Goal: Task Accomplishment & Management: Complete application form

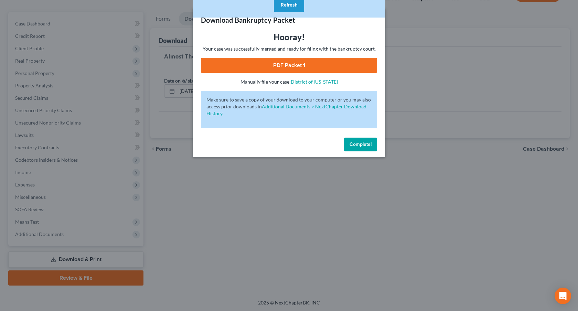
scroll to position [54, 0]
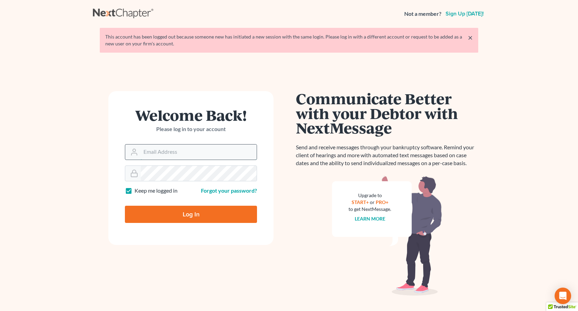
click at [159, 154] on input "Email Address" at bounding box center [199, 151] width 116 height 15
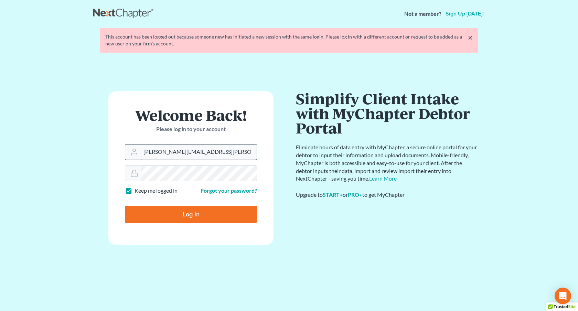
type input "[PERSON_NAME][EMAIL_ADDRESS][PERSON_NAME][DOMAIN_NAME]"
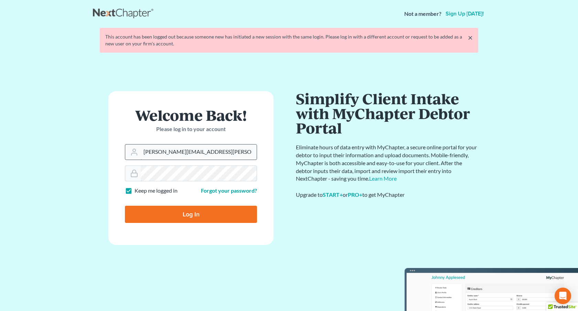
click at [125, 206] on input "Log In" at bounding box center [191, 214] width 132 height 17
type input "Thinking..."
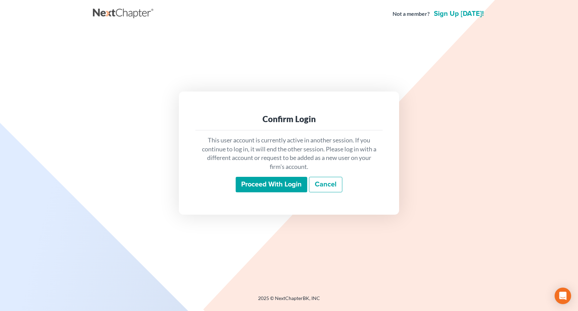
click at [270, 188] on input "Proceed with login" at bounding box center [272, 185] width 72 height 16
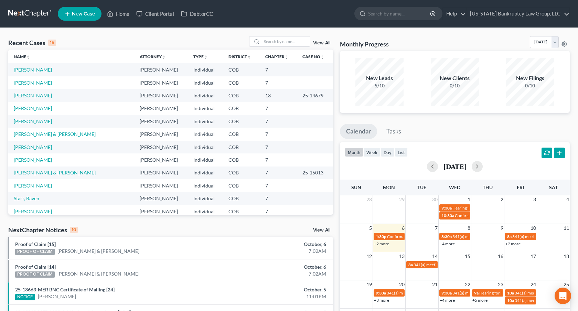
click at [94, 13] on span "New Case" at bounding box center [83, 13] width 23 height 5
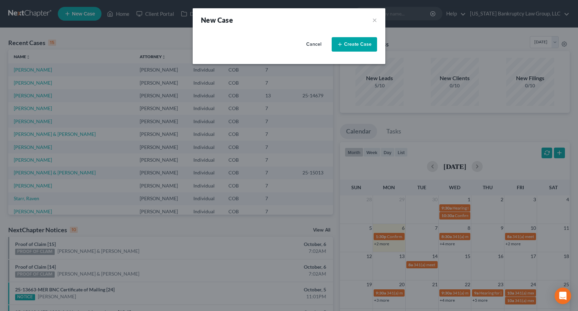
select select "11"
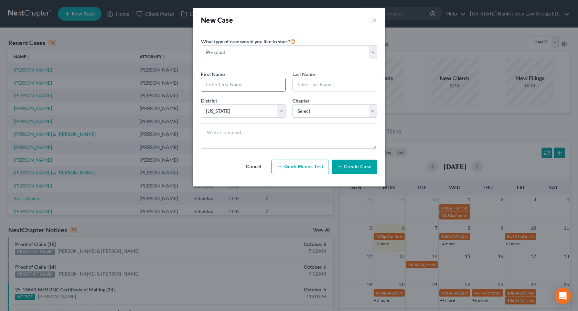
click at [245, 85] on input "text" at bounding box center [243, 84] width 84 height 13
type input "Brandon"
type input "Davison"
click at [302, 109] on select "Select 7 11 12 13" at bounding box center [334, 111] width 85 height 14
select select "0"
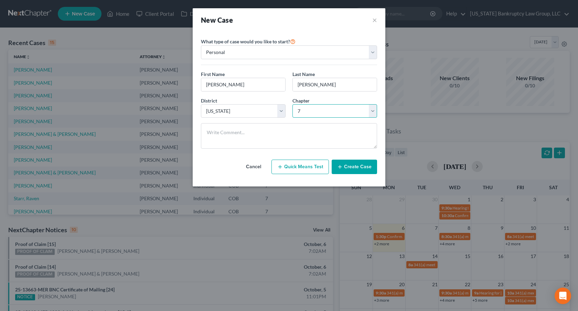
click at [292, 104] on select "Select 7 11 12 13" at bounding box center [334, 111] width 85 height 14
click at [345, 164] on button "Create Case" at bounding box center [354, 167] width 45 height 14
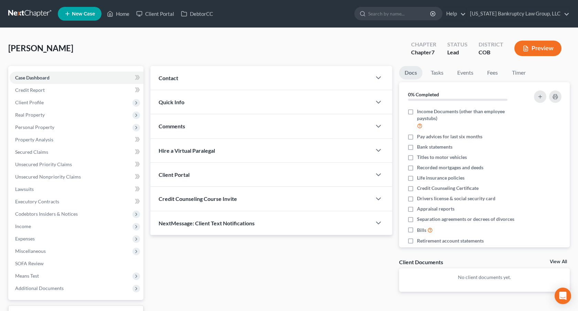
click at [201, 176] on div "Client Portal" at bounding box center [260, 175] width 221 height 24
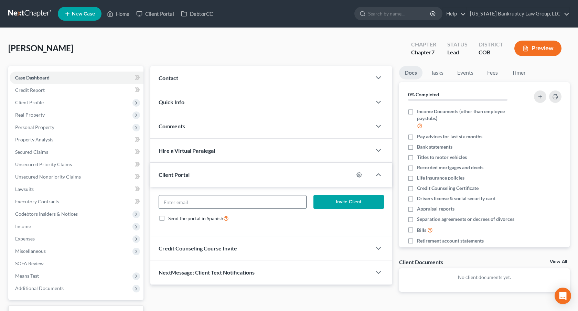
click at [211, 202] on input "email" at bounding box center [232, 201] width 147 height 13
paste input "brandondavison816@gmail.com"
type input "brandondavison816@gmail.com"
click at [321, 204] on button "Invite Client" at bounding box center [348, 202] width 70 height 14
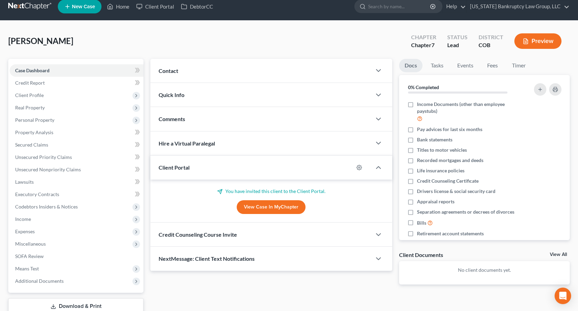
scroll to position [8, 0]
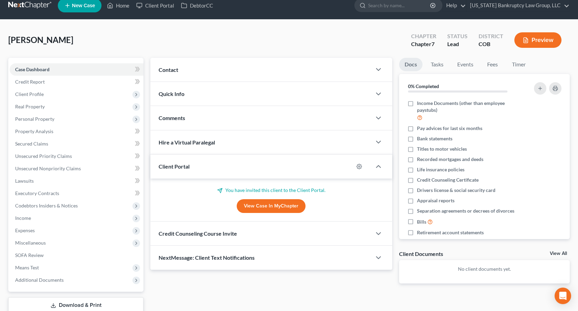
click at [245, 236] on div "Credit Counseling Course Invite" at bounding box center [260, 233] width 221 height 24
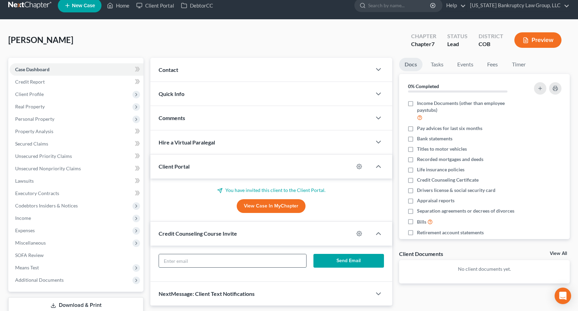
click at [248, 259] on input "text" at bounding box center [232, 260] width 147 height 13
paste input "brandondavison816@gmail.com"
type input "brandondavison816@gmail.com"
click at [337, 259] on button "Send Email" at bounding box center [348, 261] width 70 height 14
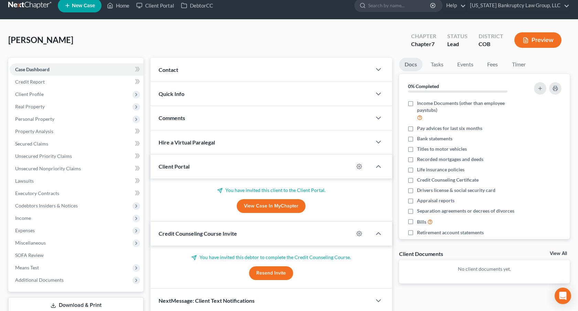
click at [39, 4] on link at bounding box center [30, 5] width 44 height 12
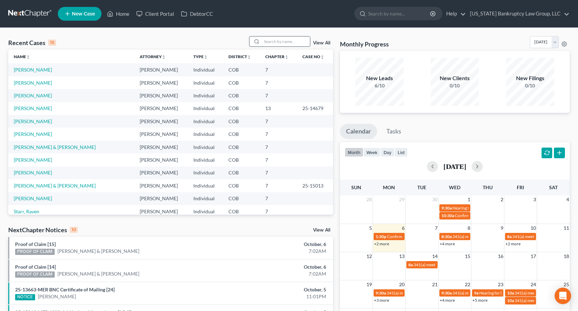
click at [282, 42] on input "search" at bounding box center [286, 41] width 48 height 10
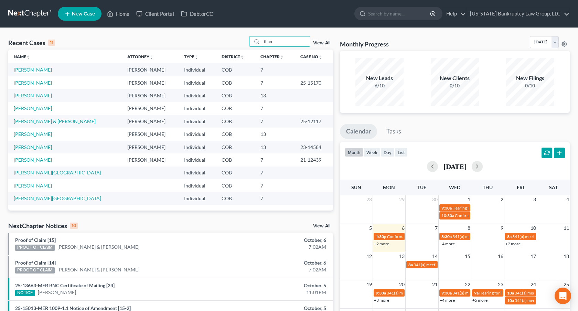
type input "than"
click at [24, 68] on link "[PERSON_NAME]" at bounding box center [33, 70] width 38 height 6
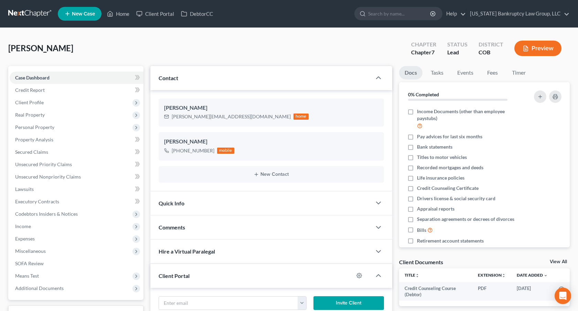
click at [36, 14] on link at bounding box center [30, 14] width 44 height 12
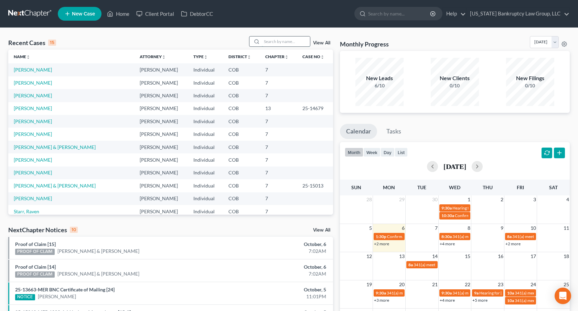
click at [273, 44] on input "search" at bounding box center [286, 41] width 48 height 10
click at [273, 44] on input "herre" at bounding box center [286, 41] width 48 height 10
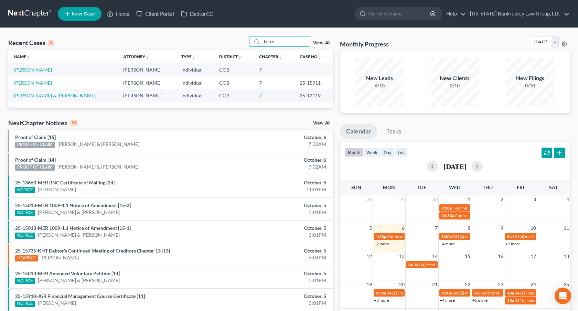
type input "herre"
click at [37, 70] on link "[PERSON_NAME]" at bounding box center [33, 70] width 38 height 6
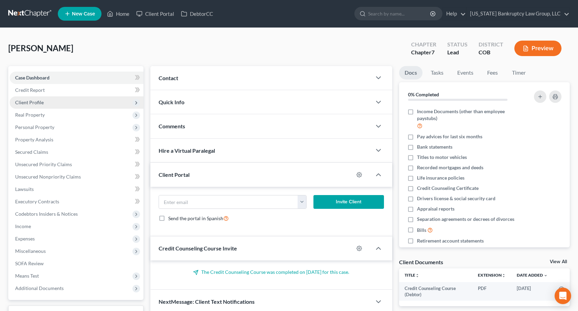
click at [38, 102] on span "Client Profile" at bounding box center [29, 102] width 29 height 6
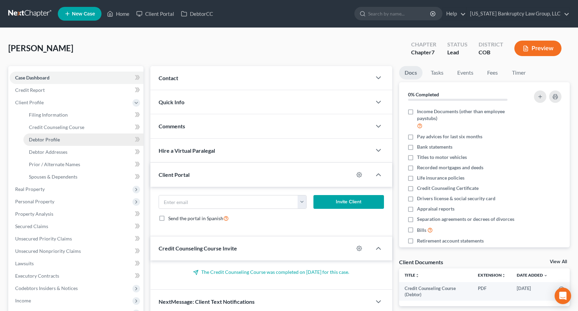
click at [54, 142] on span "Debtor Profile" at bounding box center [44, 140] width 31 height 6
select select "3"
select select "1"
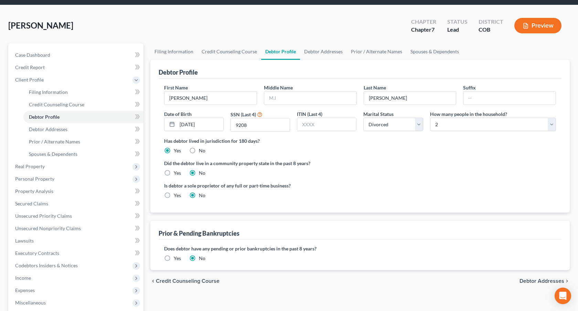
scroll to position [31, 0]
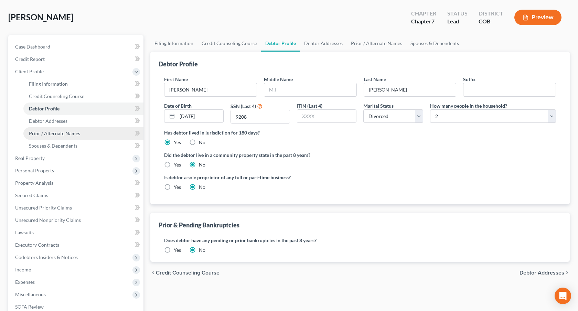
click at [74, 134] on span "Prior / Alternate Names" at bounding box center [54, 133] width 51 height 6
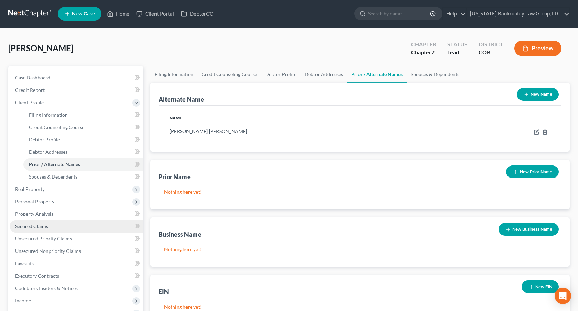
click at [51, 227] on link "Secured Claims" at bounding box center [77, 226] width 134 height 12
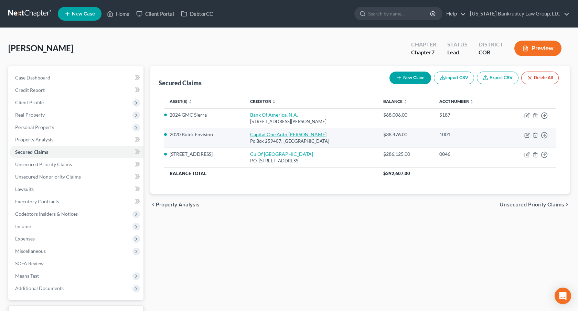
click at [292, 135] on link "Capital One Auto Finan" at bounding box center [288, 134] width 76 height 6
select select "45"
select select "7"
select select "4"
select select "0"
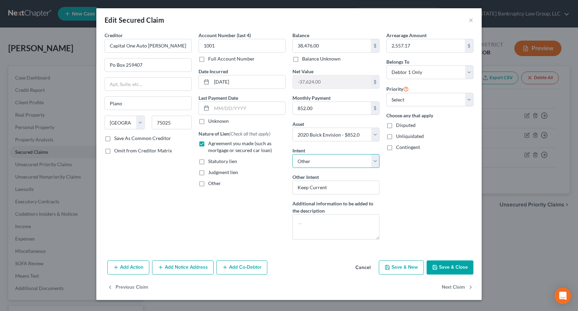
click at [323, 159] on select "Select Surrender Redeem Reaffirm Avoid Other" at bounding box center [335, 161] width 87 height 14
select select "0"
click at [292, 154] on select "Select Surrender Redeem Reaffirm Avoid Other" at bounding box center [335, 161] width 87 height 14
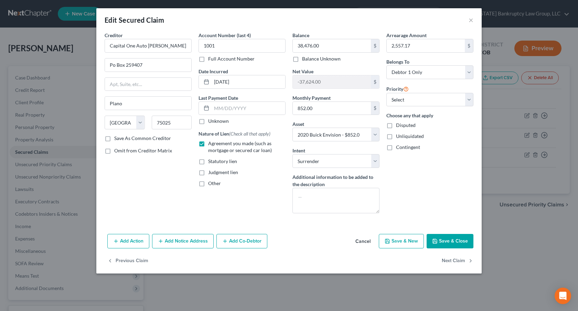
click at [438, 241] on button "Save & Close" at bounding box center [449, 241] width 47 height 14
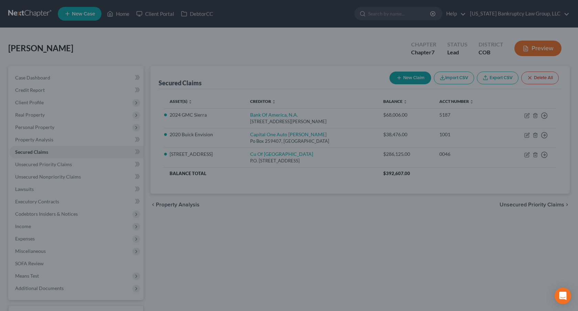
select select "7"
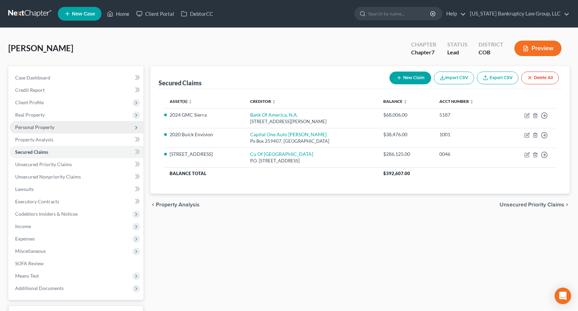
click at [52, 130] on span "Personal Property" at bounding box center [77, 127] width 134 height 12
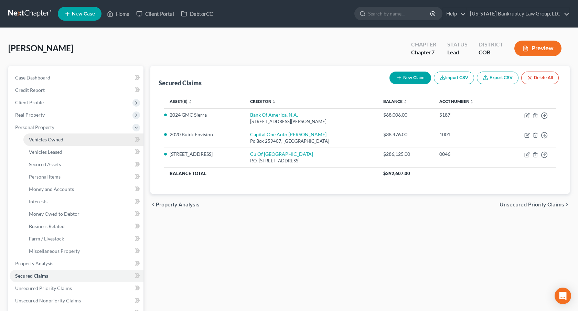
click at [58, 142] on link "Vehicles Owned" at bounding box center [83, 139] width 120 height 12
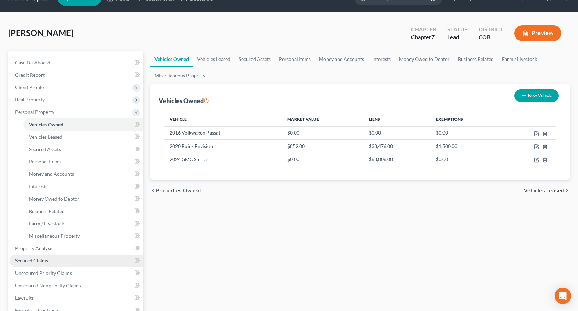
click at [42, 260] on span "Secured Claims" at bounding box center [31, 261] width 33 height 6
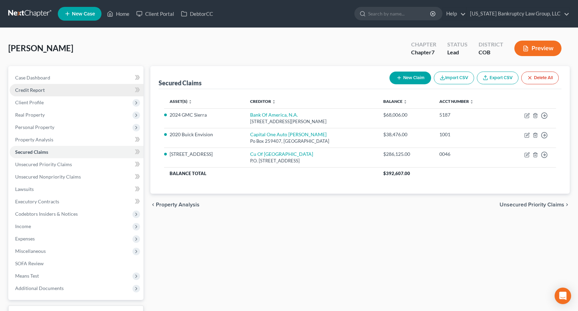
click at [48, 91] on link "Credit Report" at bounding box center [77, 90] width 134 height 12
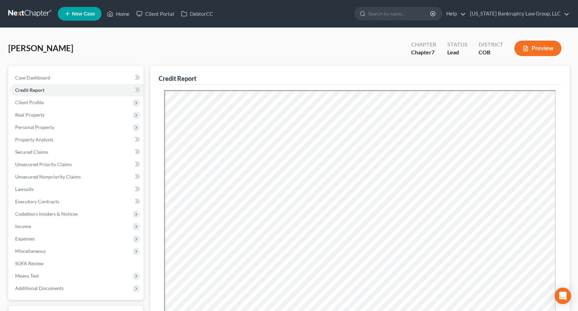
click at [27, 12] on link at bounding box center [30, 14] width 44 height 12
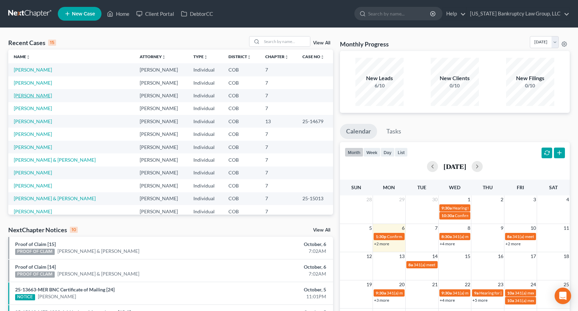
click at [32, 94] on link "[PERSON_NAME]" at bounding box center [33, 96] width 38 height 6
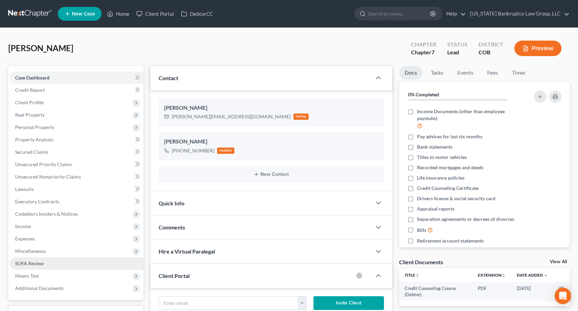
scroll to position [39, 0]
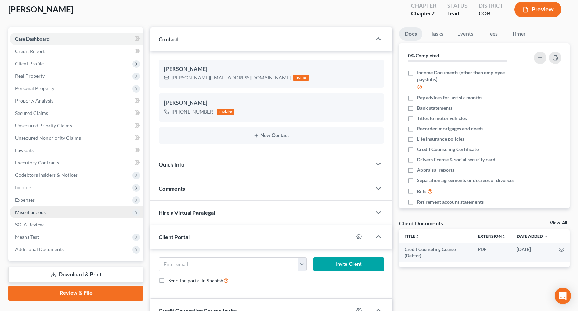
click at [59, 208] on span "Miscellaneous" at bounding box center [77, 212] width 134 height 12
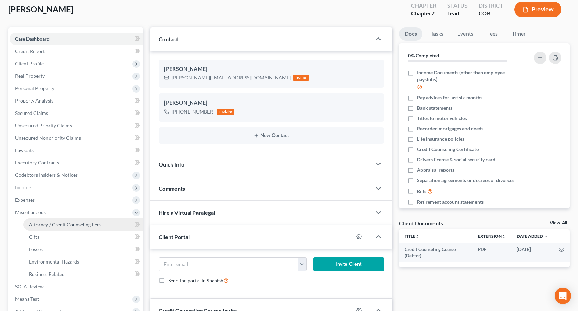
click at [64, 224] on span "Attorney / Credit Counseling Fees" at bounding box center [65, 224] width 73 height 6
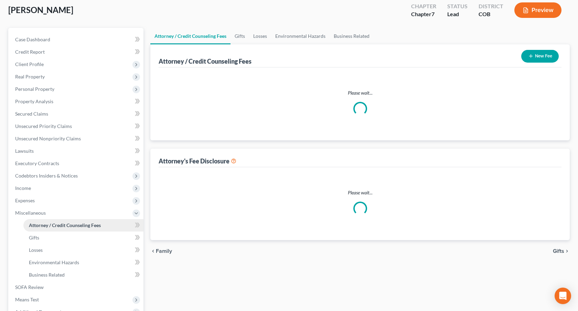
scroll to position [3, 0]
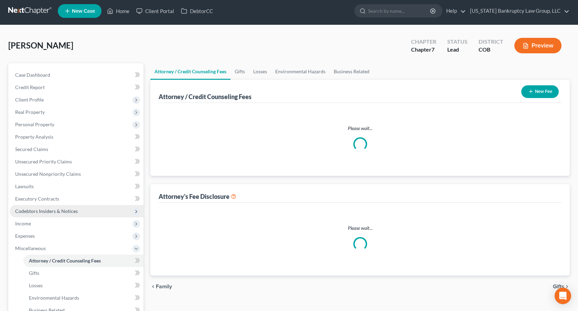
select select "0"
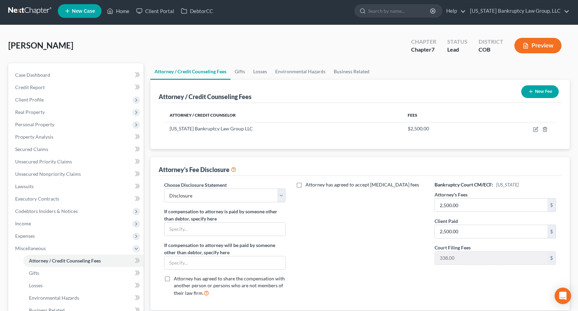
scroll to position [0, 0]
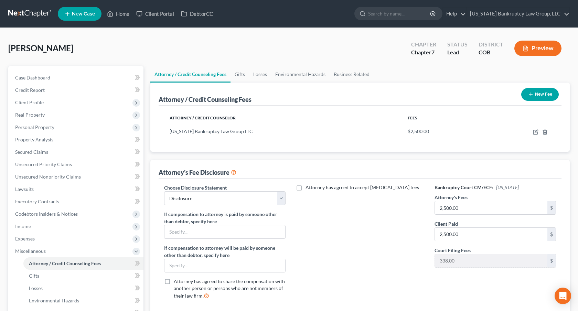
click at [538, 96] on button "New Fee" at bounding box center [539, 94] width 37 height 13
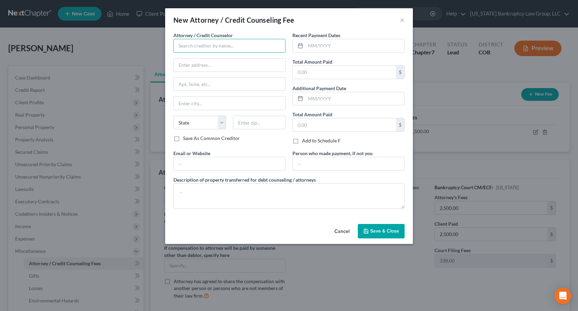
click at [197, 47] on input "text" at bounding box center [229, 46] width 112 height 14
type input "Beyond Finance"
click at [371, 232] on span "Save & Close" at bounding box center [384, 231] width 29 height 6
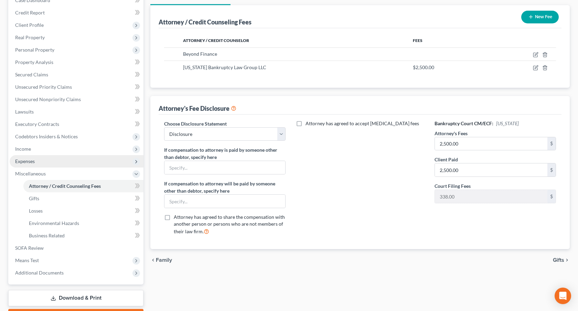
scroll to position [81, 0]
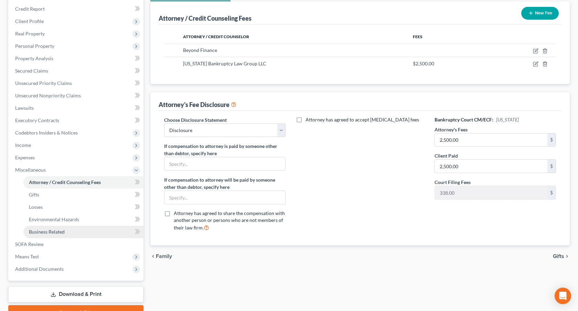
click at [58, 234] on span "Business Related" at bounding box center [47, 232] width 36 height 6
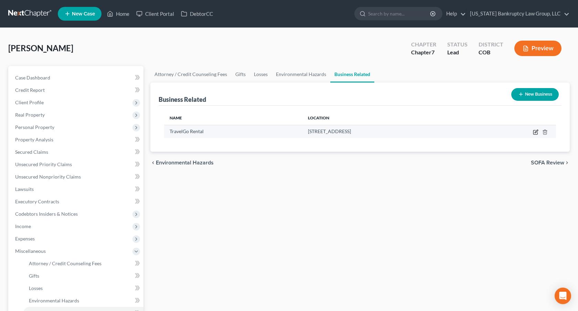
click at [535, 131] on icon "button" at bounding box center [535, 131] width 3 height 3
select select "member"
select select "5"
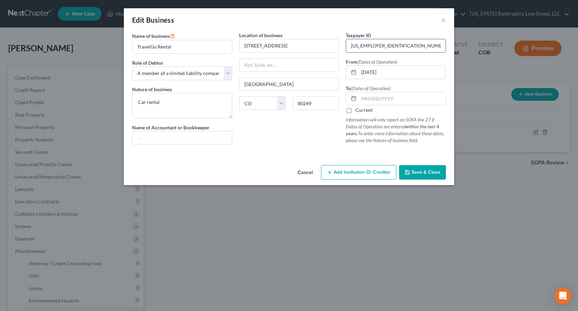
click at [355, 48] on input "[US_EMPLOYER_IDENTIFICATION_NUMBER]" at bounding box center [395, 45] width 99 height 13
paste input "81-6"
click at [349, 45] on input "81-6" at bounding box center [395, 45] width 99 height 13
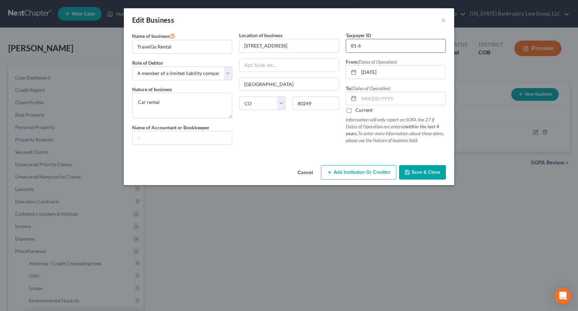
click at [349, 45] on input "81-6" at bounding box center [395, 45] width 99 height 13
paste input "8-0800162"
type input "[US_EMPLOYER_IDENTIFICATION_NUMBER]"
click at [363, 99] on input "text" at bounding box center [402, 98] width 87 height 13
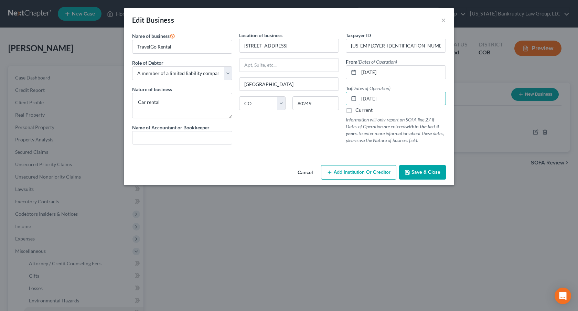
type input "[DATE]"
click at [419, 172] on span "Save & Close" at bounding box center [425, 172] width 29 height 6
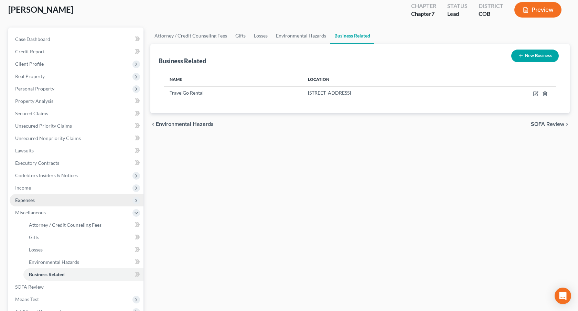
scroll to position [116, 0]
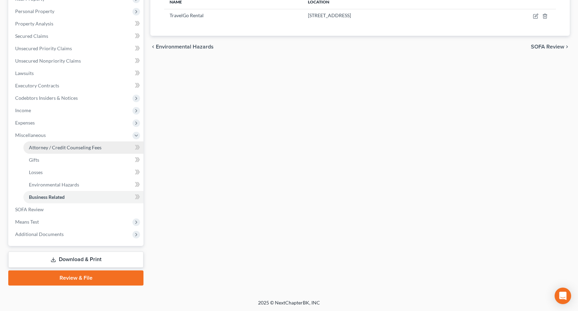
click at [54, 143] on link "Attorney / Credit Counseling Fees" at bounding box center [83, 147] width 120 height 12
select select "0"
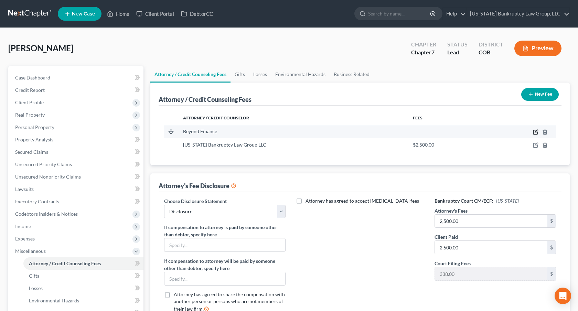
click at [533, 131] on icon "button" at bounding box center [536, 132] width 6 height 6
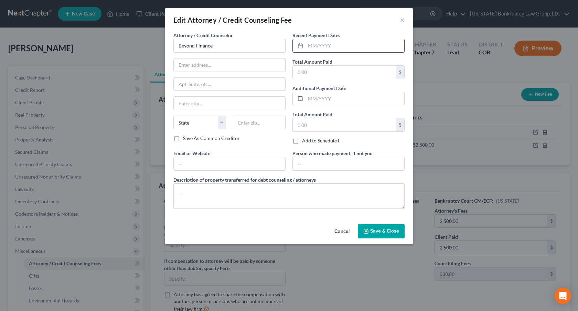
click at [309, 46] on input "text" at bounding box center [354, 45] width 99 height 13
type input "09/2025"
click at [312, 71] on input "text" at bounding box center [344, 72] width 103 height 13
type input "6,370.76"
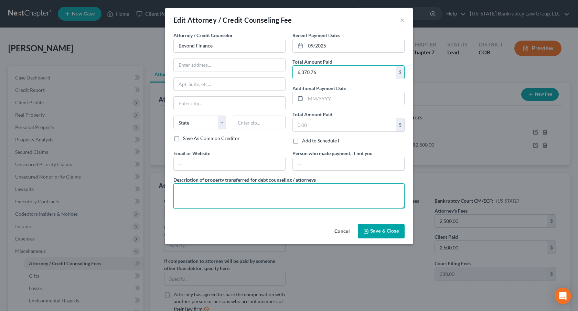
click at [244, 195] on textarea at bounding box center [288, 195] width 231 height 25
type textarea "Total Amount Paid is for combined payment amount for preceding 12 months."
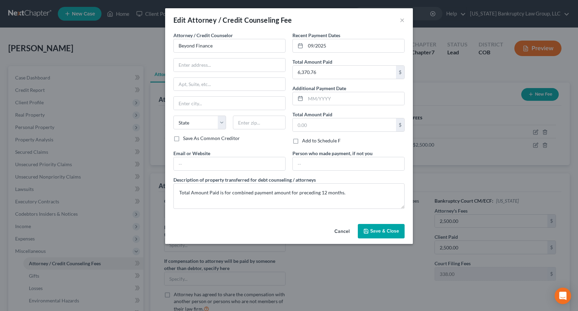
click at [370, 228] on button "Save & Close" at bounding box center [381, 231] width 47 height 14
